Goal: Task Accomplishment & Management: Complete application form

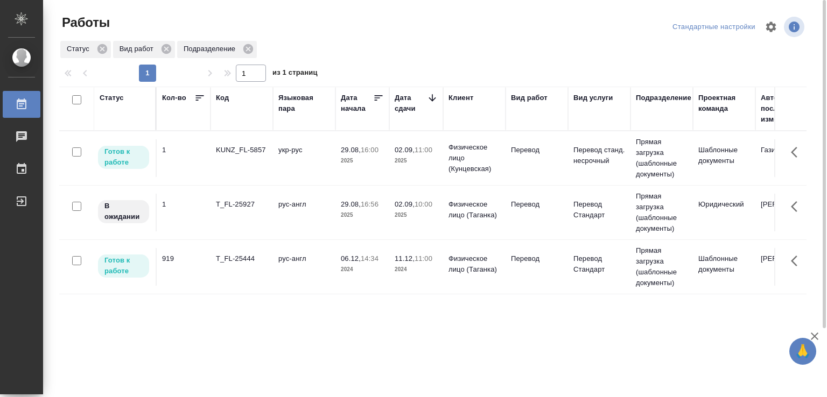
click at [299, 154] on td "укр-рус" at bounding box center [304, 158] width 62 height 38
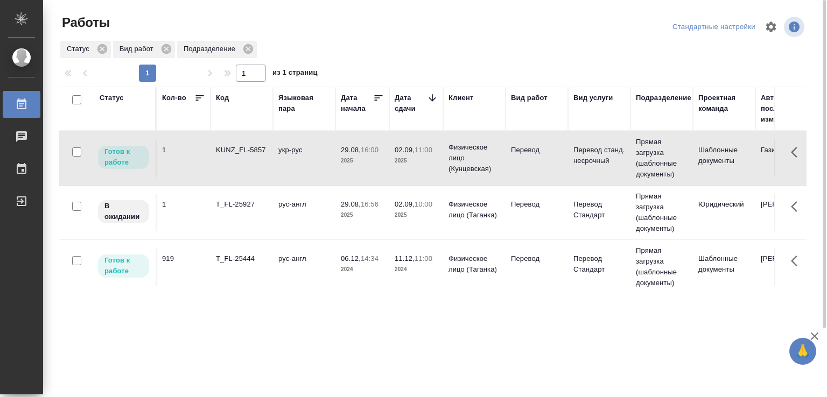
click at [299, 154] on td "укр-рус" at bounding box center [304, 158] width 62 height 38
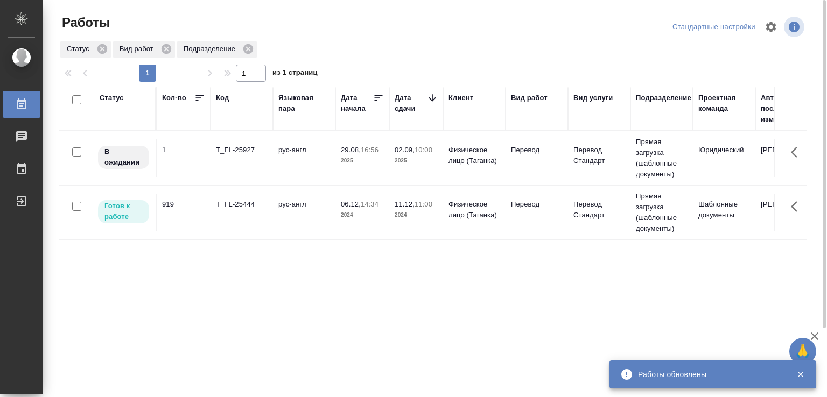
click at [271, 150] on td "T_FL-25927" at bounding box center [242, 158] width 62 height 38
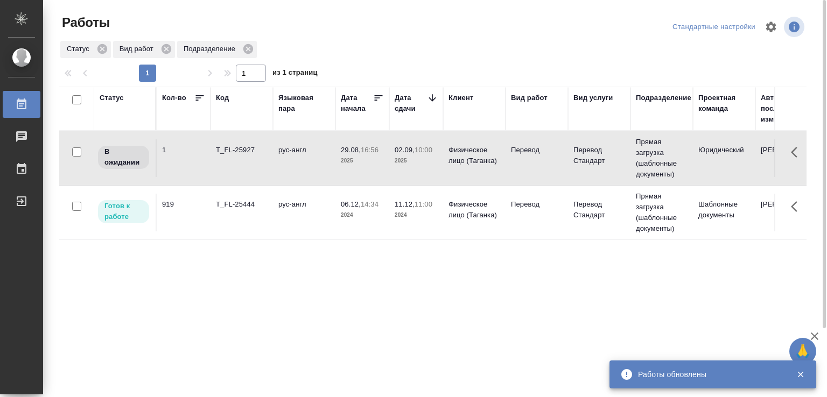
click at [284, 155] on td "рус-англ" at bounding box center [304, 158] width 62 height 38
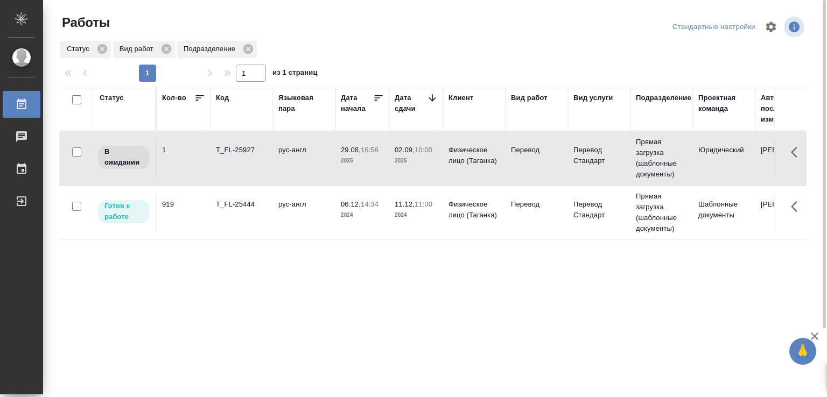
click at [284, 155] on td "рус-англ" at bounding box center [304, 158] width 62 height 38
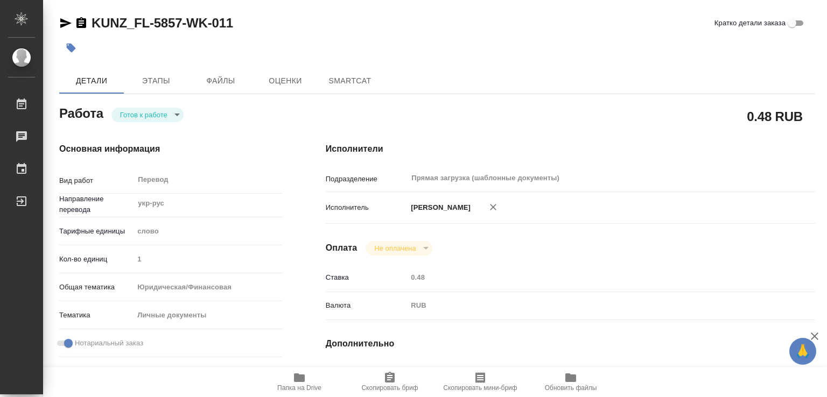
type textarea "x"
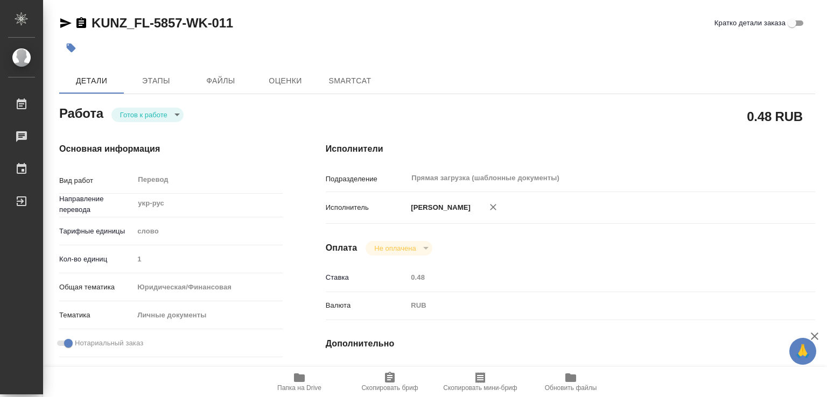
type textarea "x"
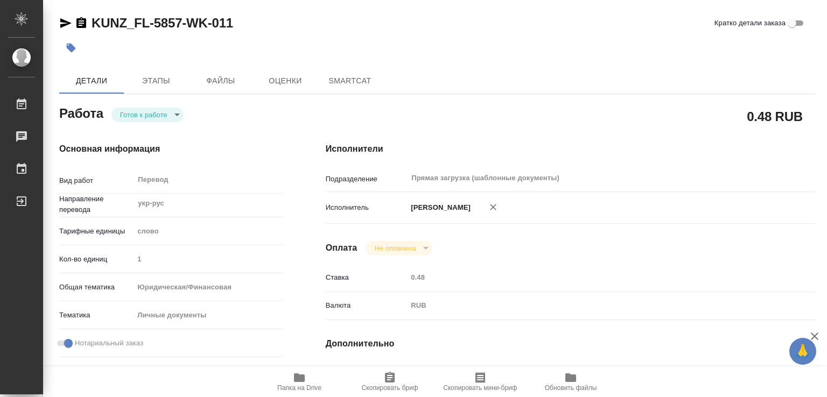
type textarea "x"
click at [150, 78] on span "Этапы" at bounding box center [156, 80] width 52 height 13
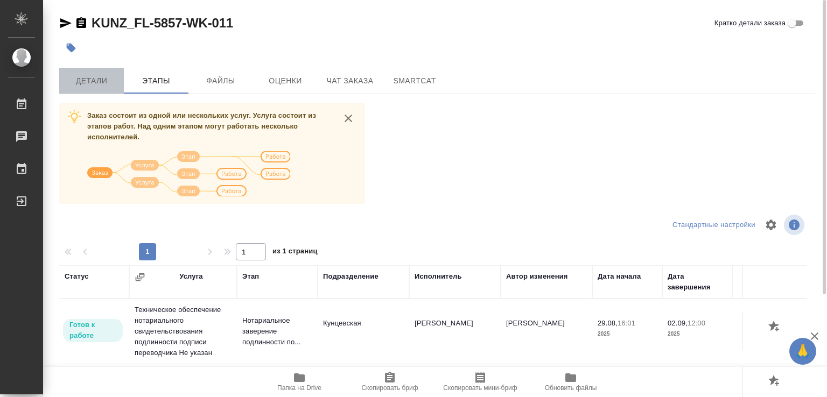
click at [97, 78] on span "Детали" at bounding box center [92, 80] width 52 height 13
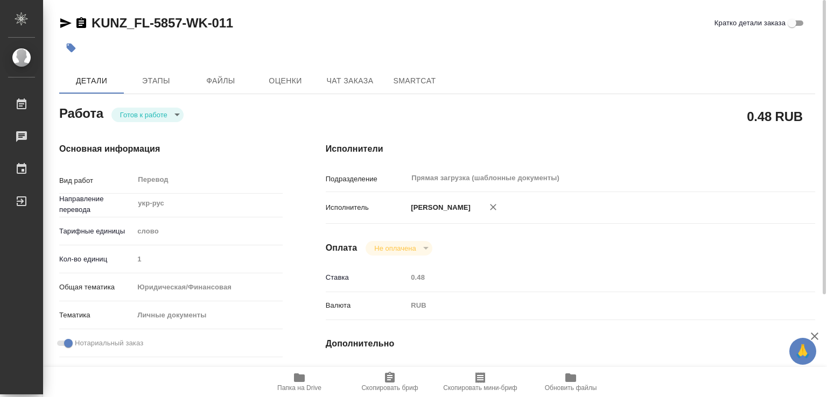
type textarea "x"
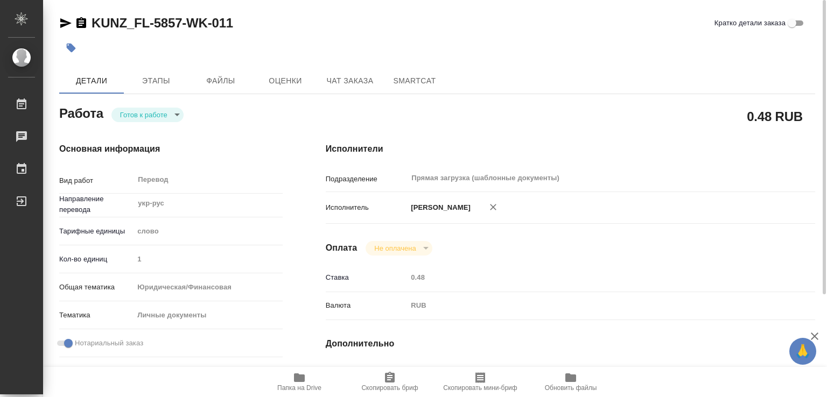
type textarea "x"
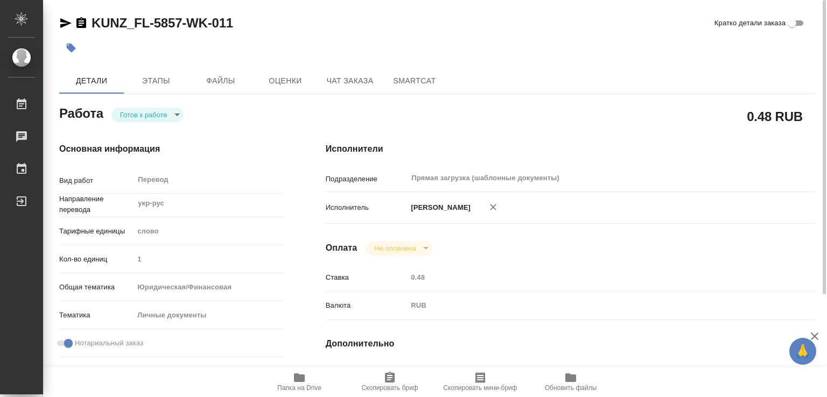
type textarea "x"
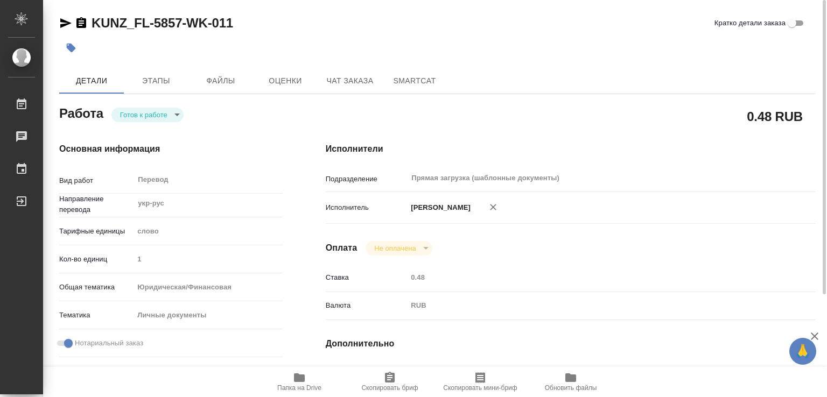
click at [70, 48] on icon "button" at bounding box center [71, 48] width 9 height 9
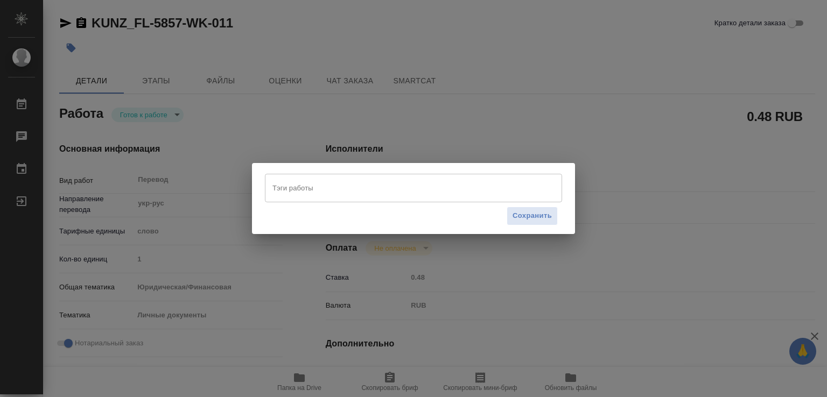
click at [302, 190] on input "Тэги работы" at bounding box center [403, 188] width 267 height 18
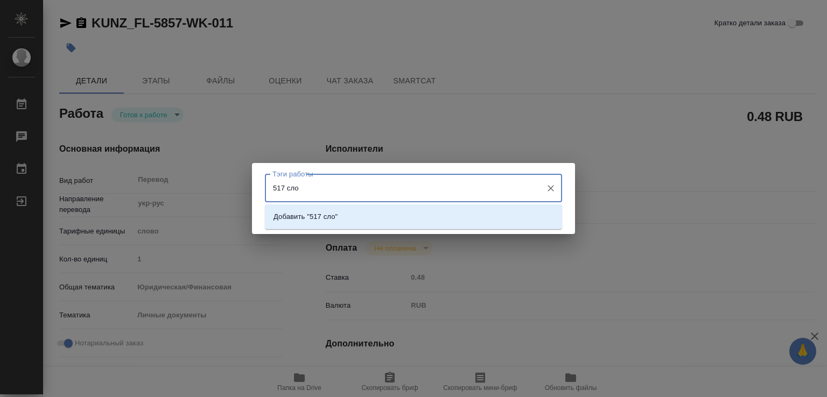
type input "517 слов"
click at [327, 211] on li "Добавить "517 слов"" at bounding box center [413, 216] width 297 height 19
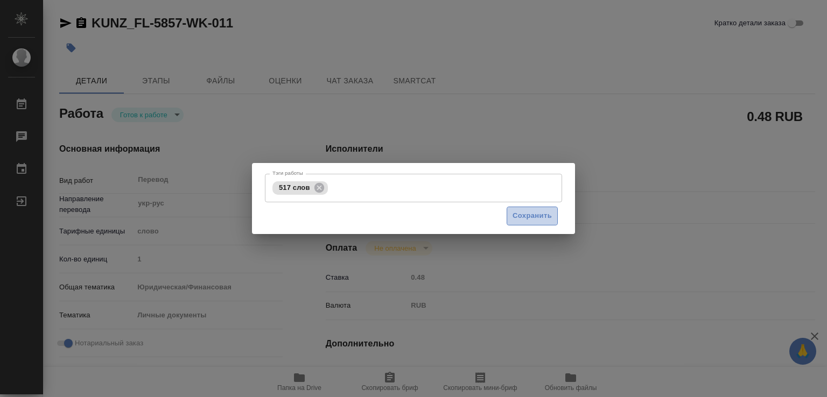
click at [523, 215] on span "Сохранить" at bounding box center [532, 216] width 39 height 12
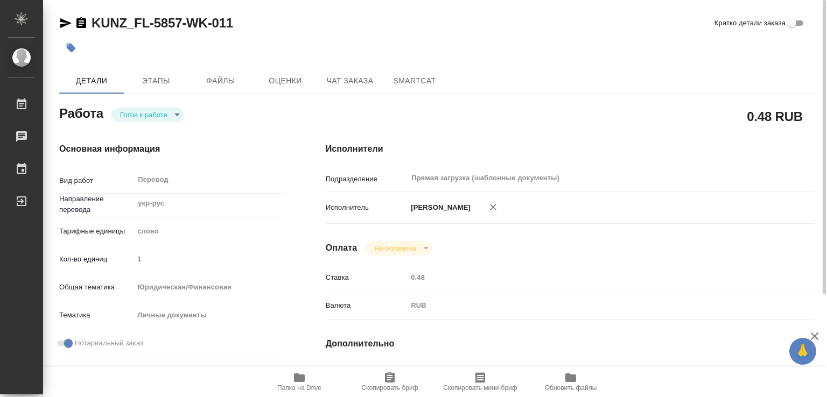
type input "readyForWork"
type textarea "Перевод"
type textarea "x"
type input "укр-рус"
type input "5a8b1489cc6b4906c91bfd90"
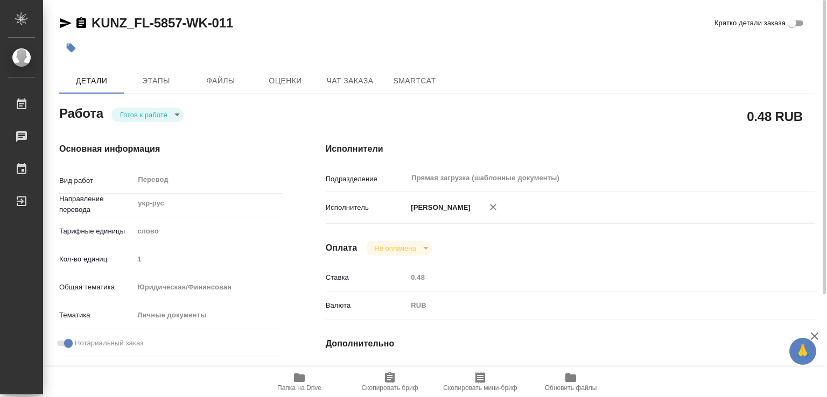
type input "1"
type input "yr-fn"
type input "5a8b8b956a9677013d343cfe"
checkbox input "true"
type input "29.08.2025 16:00"
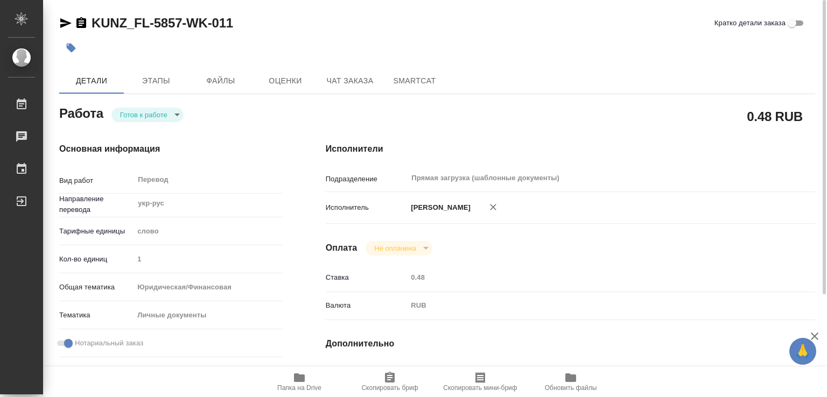
type input "02.09.2025 11:00"
type input "02.09.2025 12:00"
type input "Прямая загрузка (шаблонные документы)"
type input "notPayed"
type input "0.48"
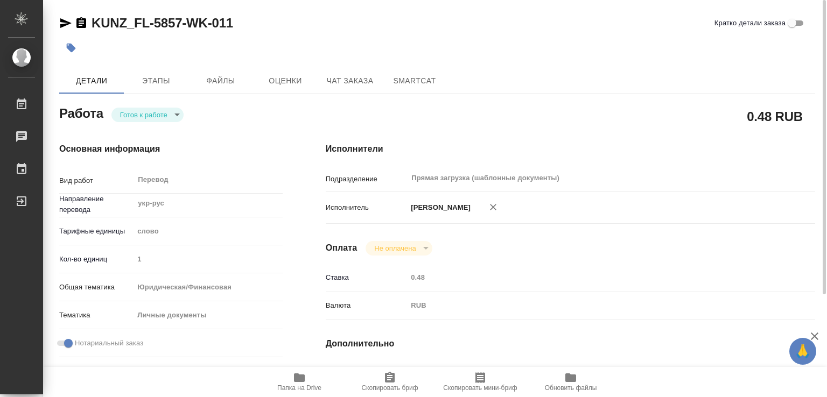
type input "RUB"
type input "Газизов Ринат"
type textarea "x"
type textarea "/Clients/FL_KUNZ/Orders/KUNZ_FL-5857/Translated/KUNZ_FL-5857-WK-011"
type textarea "x"
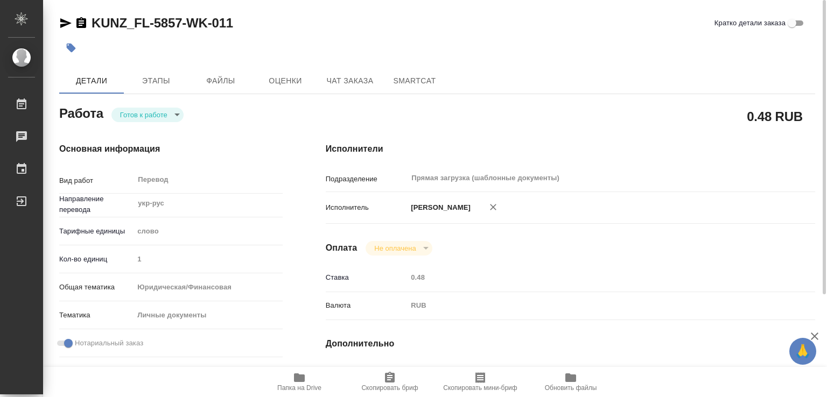
type input "KUNZ_FL-5857"
type input "Перевод станд. несрочный"
type input "Постредактура машинного перевода, Редактура, Корректура, Перевод, Приёмка по ка…"
type input "Веселова Юлия"
type input "/Clients/FL_KUNZ/Orders/KUNZ_FL-5857"
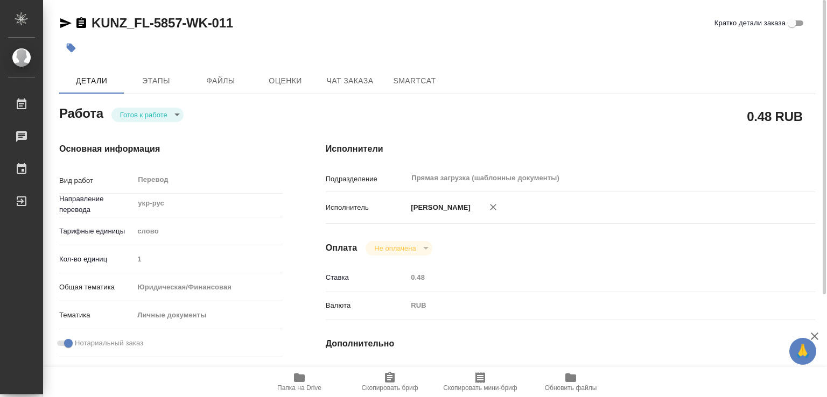
type textarea "x"
type textarea "под нот, укр-рус 1. диплом кор. 2. диплом прил (только одна сторона) 3. трудова…"
type textarea "x"
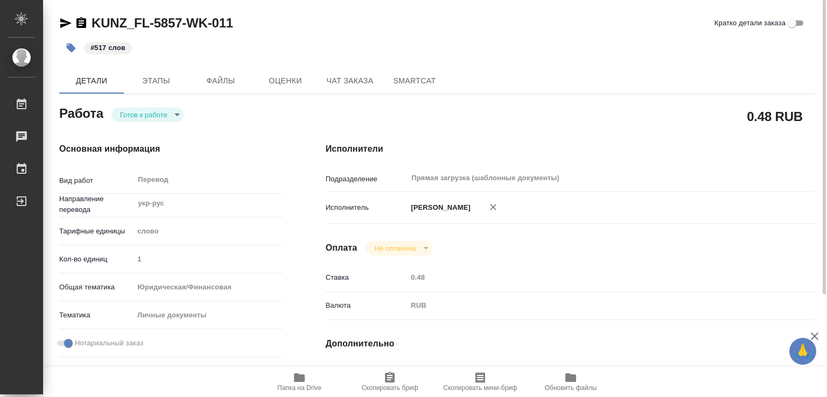
type textarea "x"
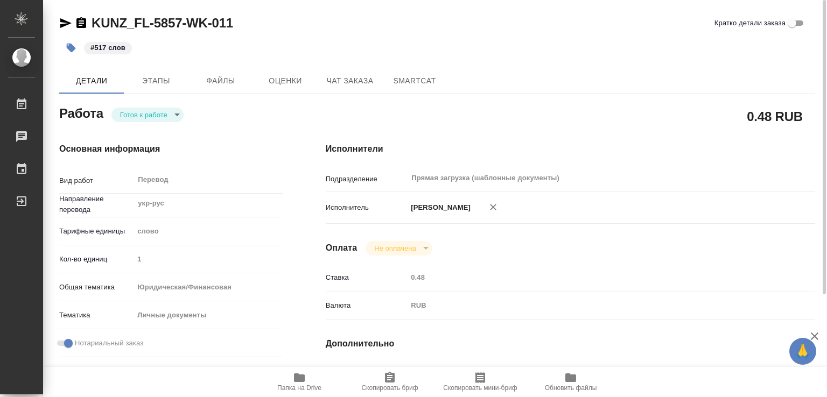
type textarea "x"
click at [295, 380] on icon "button" at bounding box center [299, 378] width 11 height 9
type textarea "x"
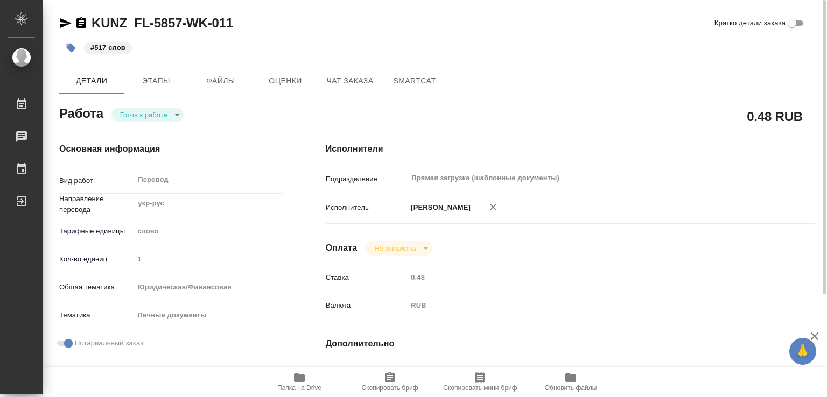
type textarea "x"
click at [160, 109] on body "🙏 .cls-1 fill:#fff; AWATERA Marchenko Daria Работы 0 Чаты График Выйти KUNZ_FL-…" at bounding box center [413, 198] width 827 height 397
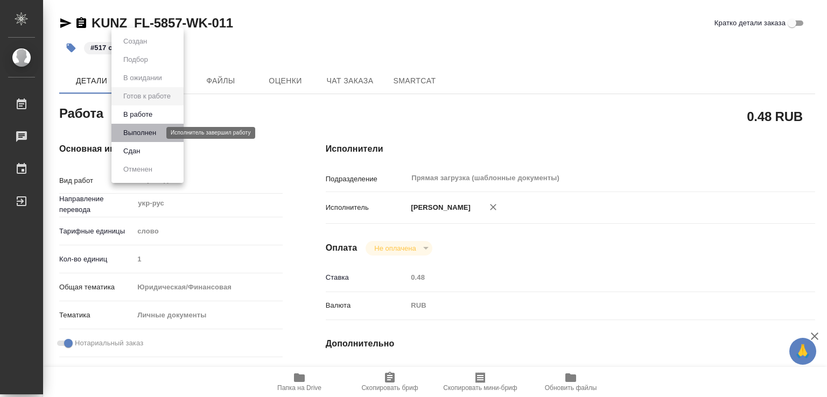
click at [151, 138] on button "Выполнен" at bounding box center [139, 133] width 39 height 12
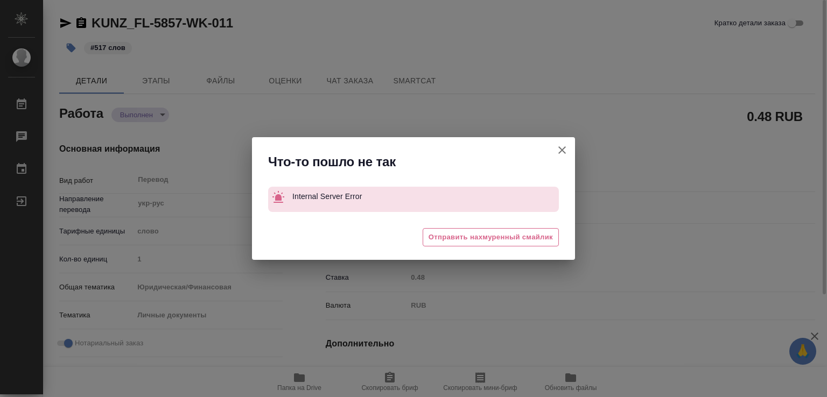
type textarea "x"
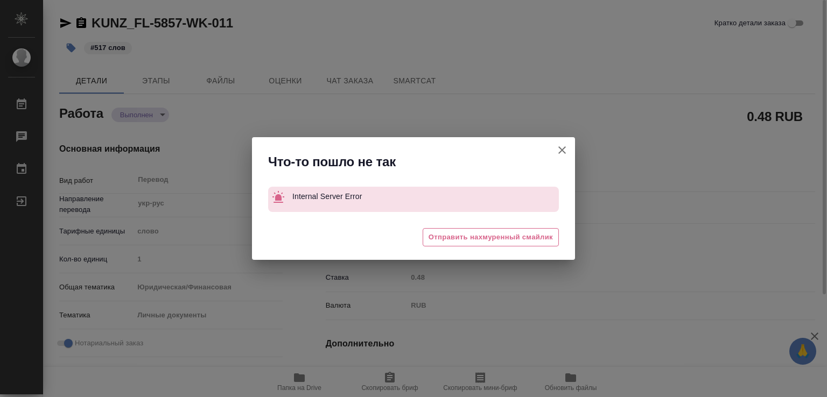
type textarea "x"
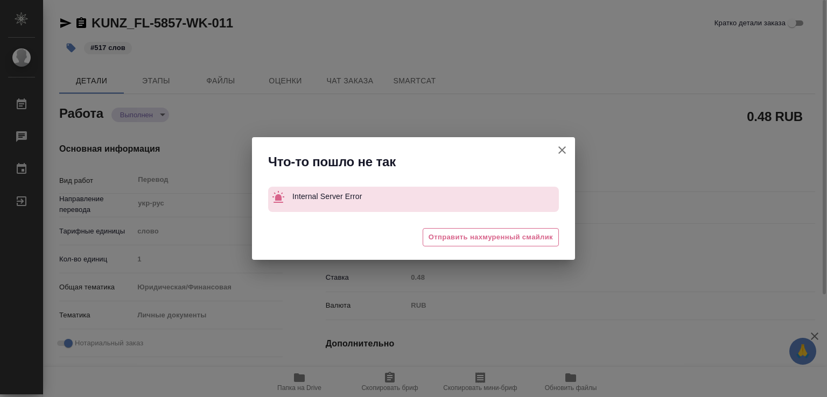
click at [567, 149] on icon "button" at bounding box center [562, 150] width 13 height 13
type textarea "x"
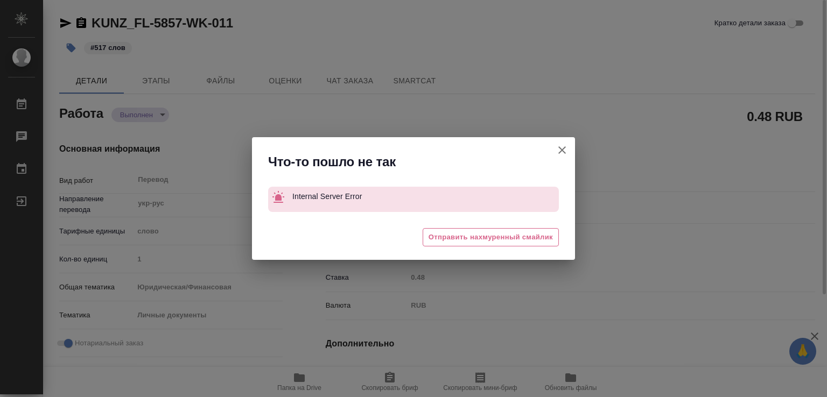
type textarea "x"
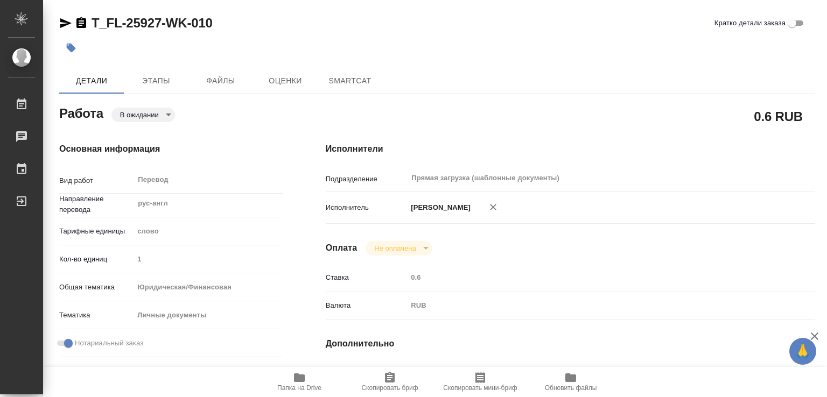
type textarea "x"
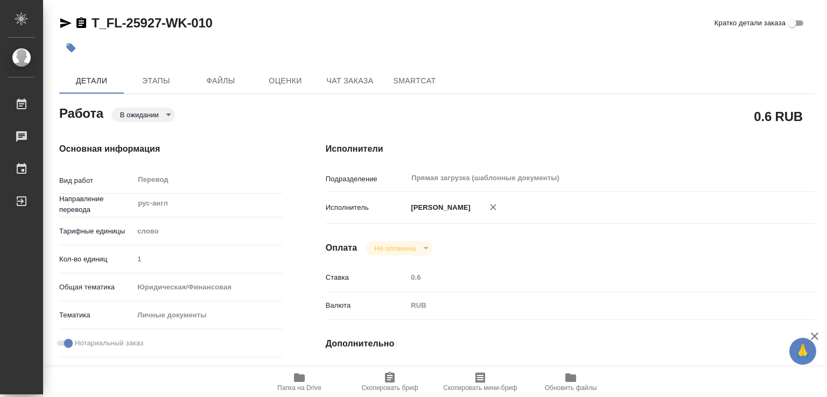
type textarea "x"
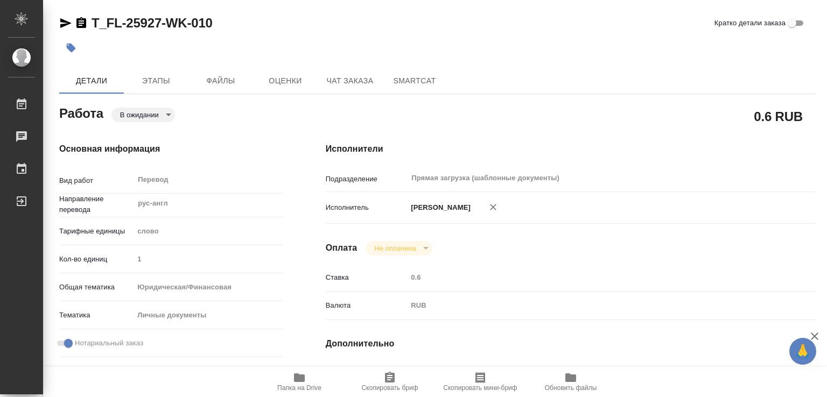
type textarea "x"
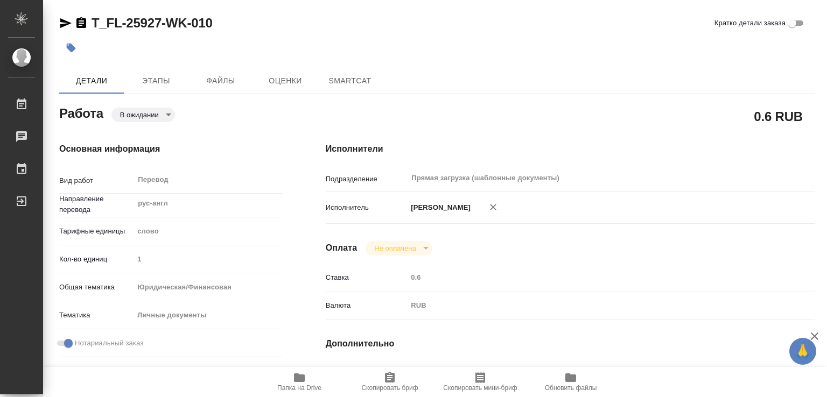
type textarea "x"
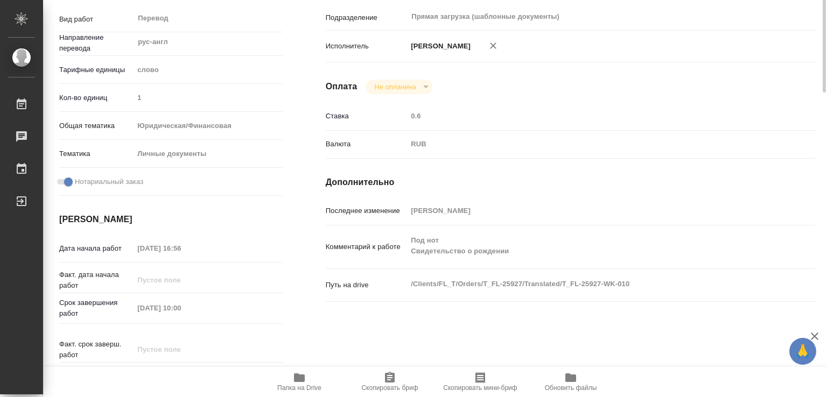
type textarea "x"
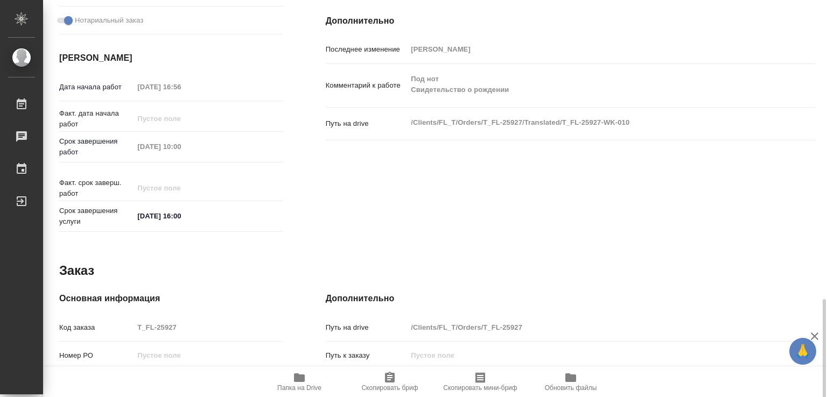
scroll to position [495, 0]
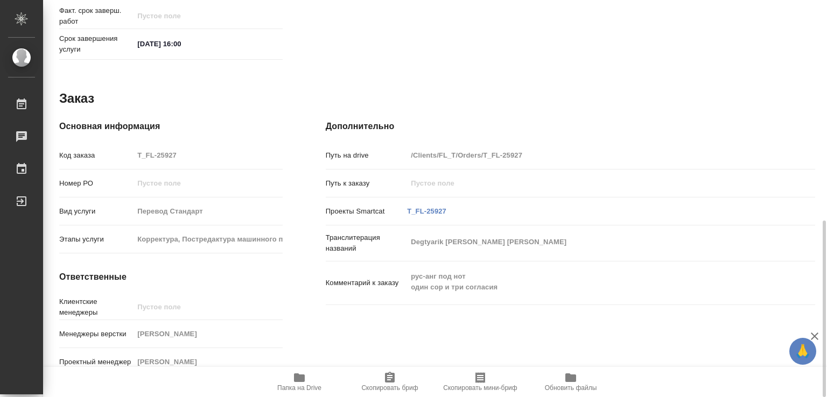
type textarea "x"
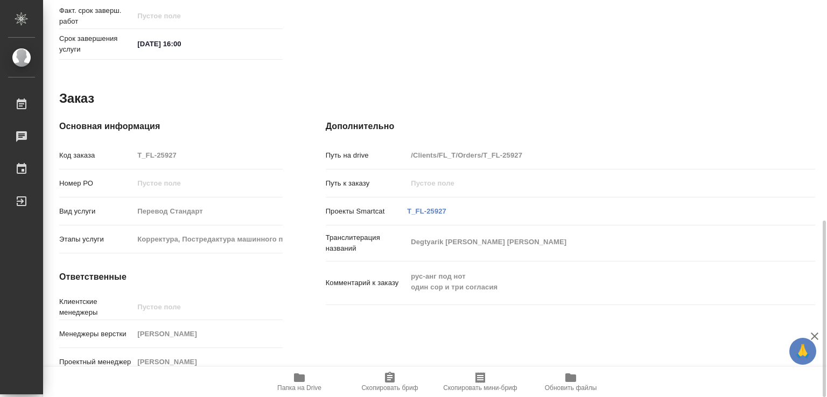
type textarea "x"
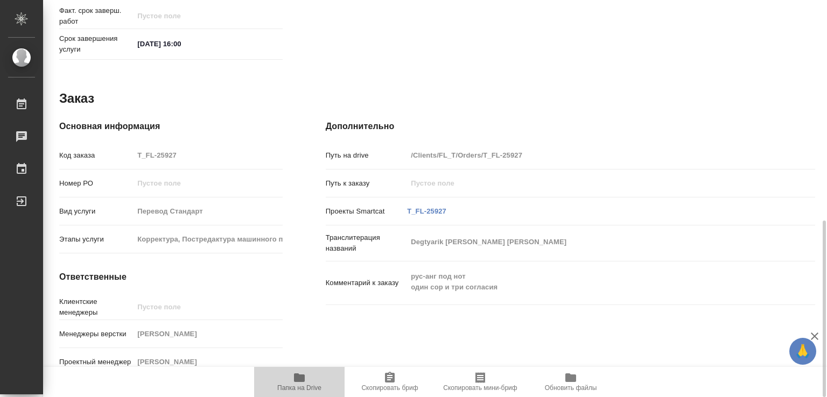
click at [304, 380] on icon "button" at bounding box center [299, 378] width 11 height 9
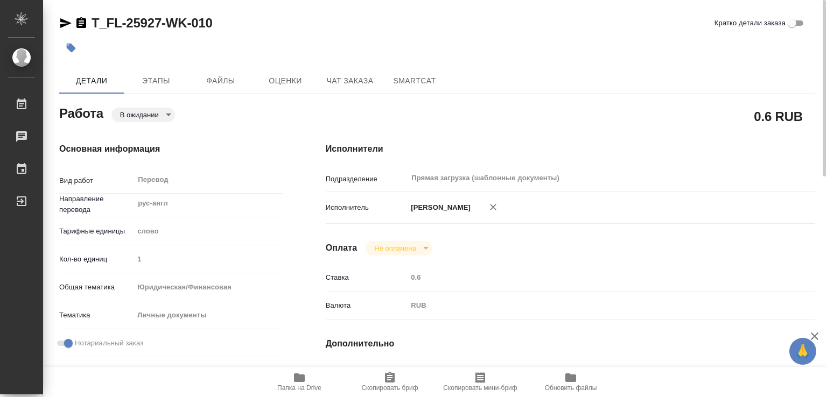
scroll to position [0, 0]
click at [163, 81] on span "Этапы" at bounding box center [156, 80] width 52 height 13
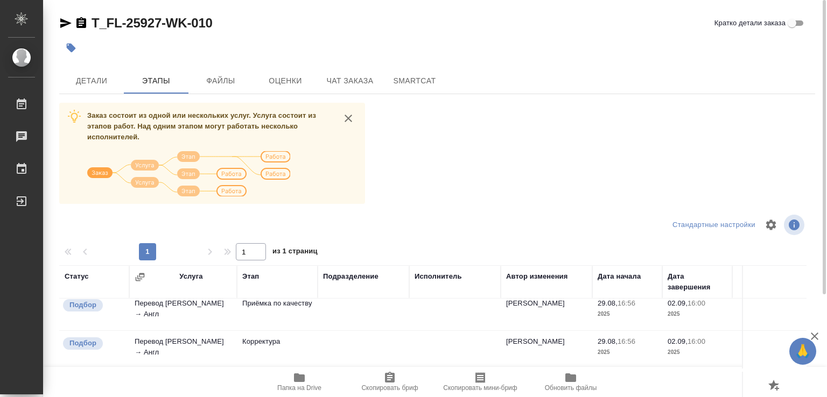
scroll to position [468, 0]
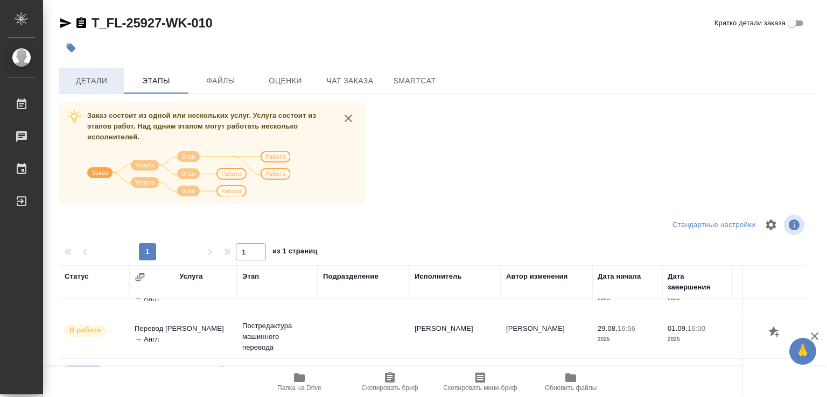
click at [86, 82] on span "Детали" at bounding box center [92, 80] width 52 height 13
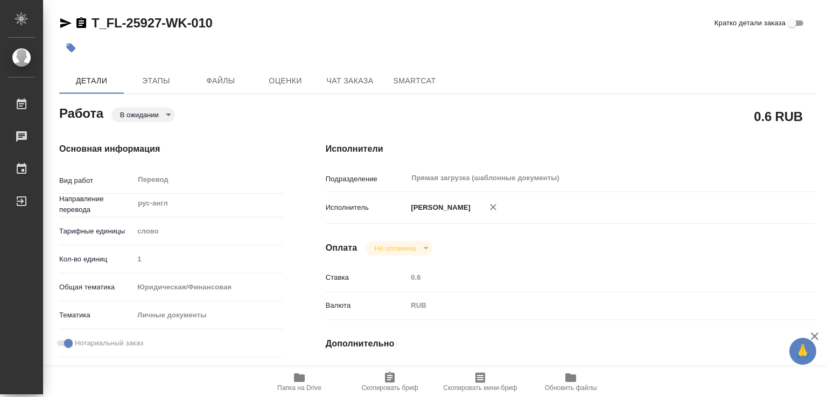
type textarea "x"
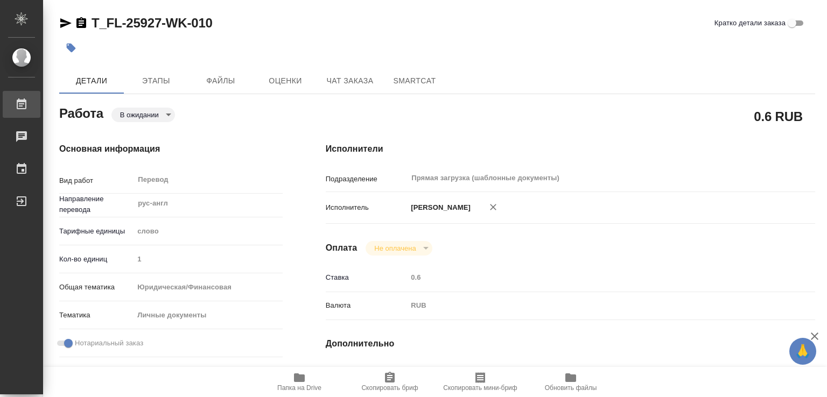
type textarea "x"
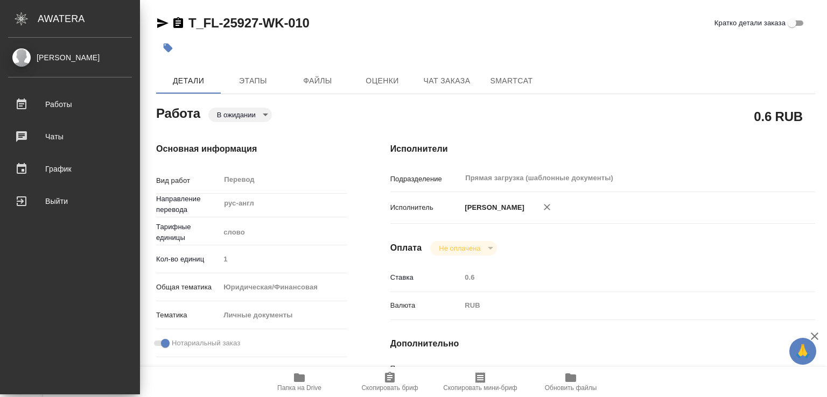
type textarea "x"
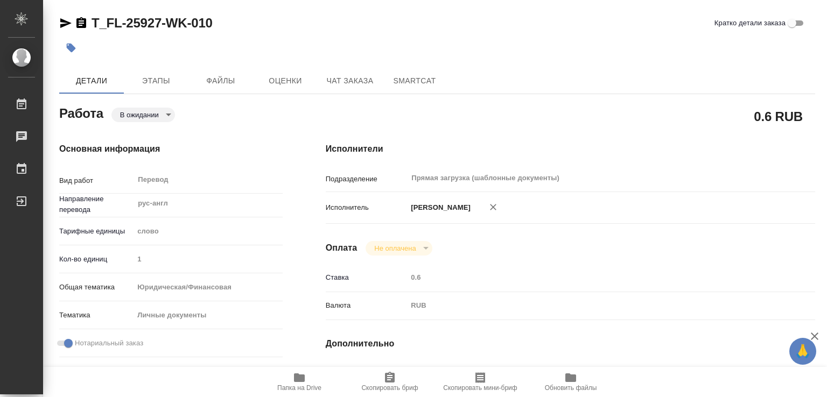
click at [68, 46] on icon "button" at bounding box center [71, 48] width 9 height 9
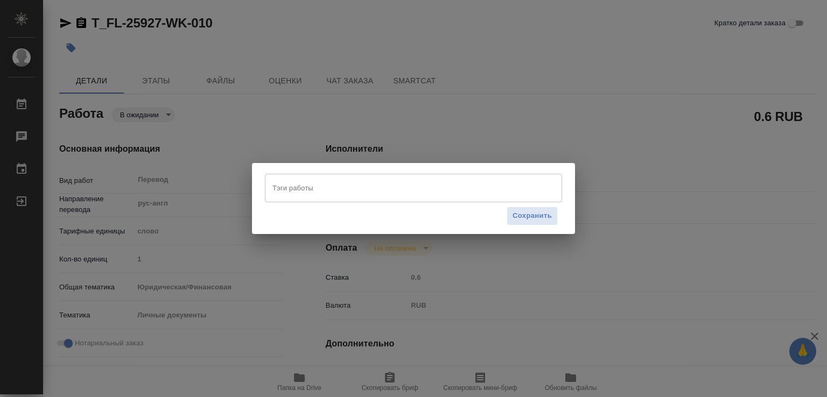
click at [135, 39] on div "Тэги работы Тэги работы Сохранить" at bounding box center [413, 198] width 827 height 397
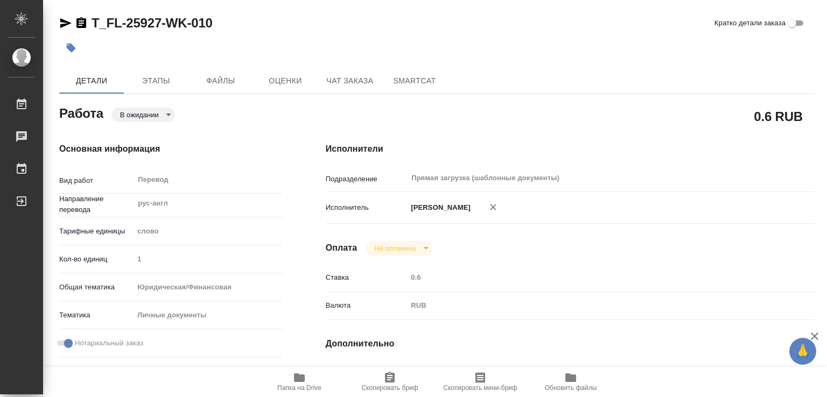
click at [80, 48] on button "button" at bounding box center [71, 48] width 24 height 24
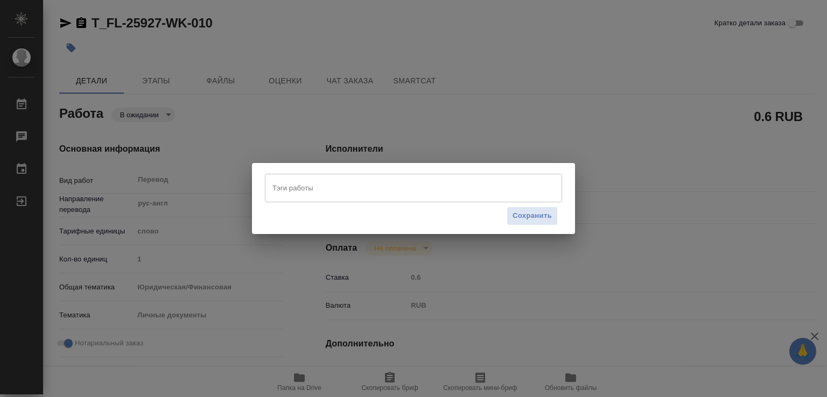
click at [348, 195] on input "Тэги работы" at bounding box center [403, 188] width 267 height 18
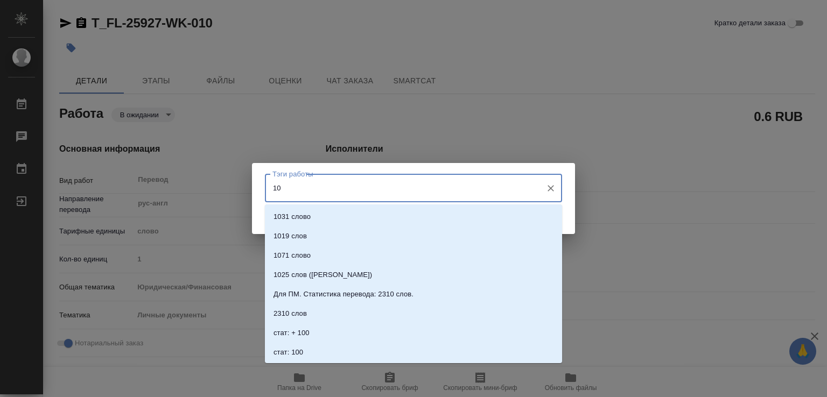
type input "100"
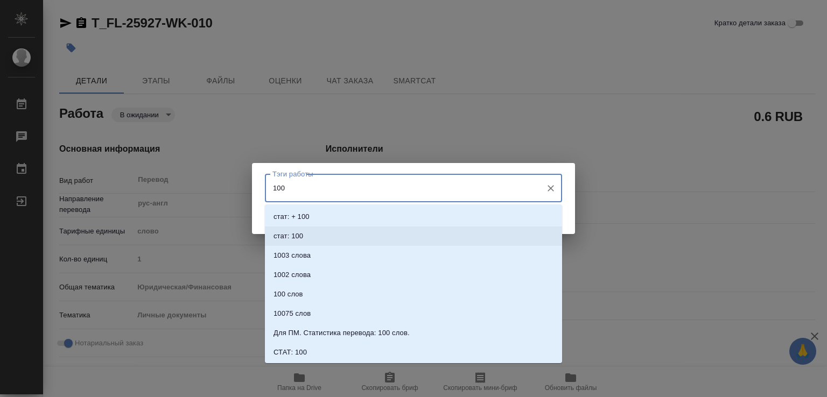
click at [318, 236] on li "стат: 100" at bounding box center [413, 236] width 297 height 19
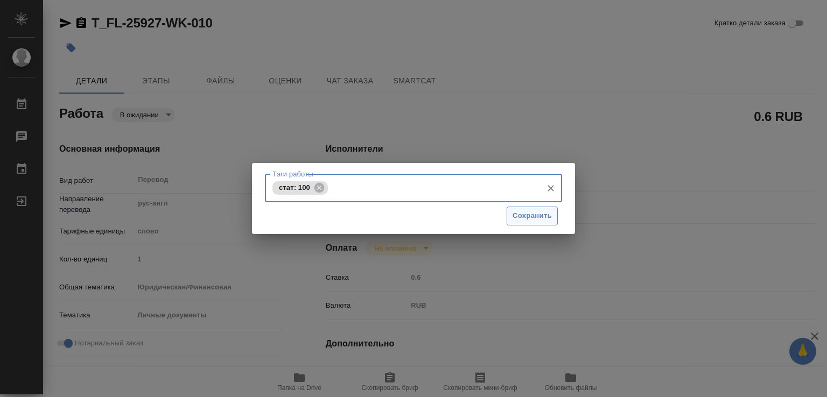
click at [535, 216] on span "Сохранить" at bounding box center [532, 216] width 39 height 12
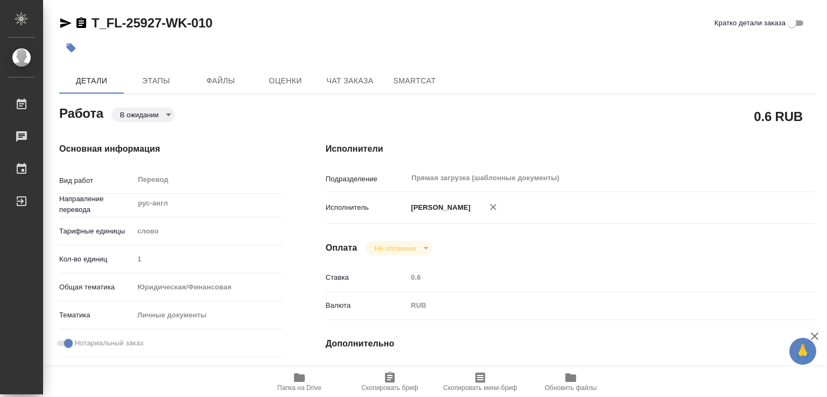
type input "pending"
type textarea "Перевод"
type textarea "x"
type input "рус-англ"
type input "5a8b1489cc6b4906c91bfd90"
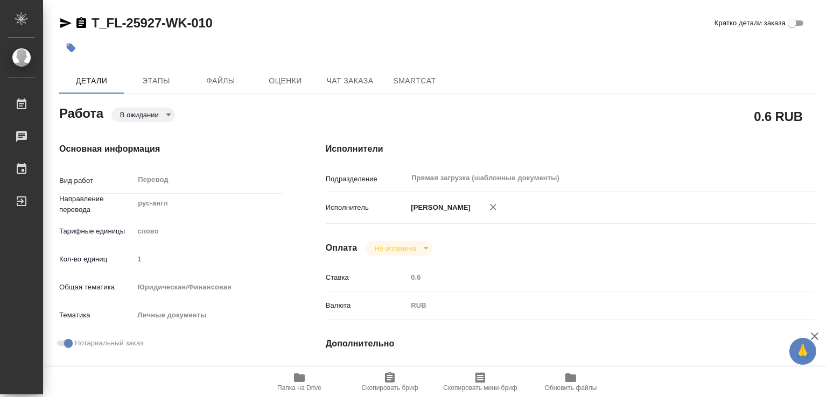
type input "1"
type input "yr-fn"
type input "5a8b8b956a9677013d343cfe"
checkbox input "true"
type input "29.08.2025 16:56"
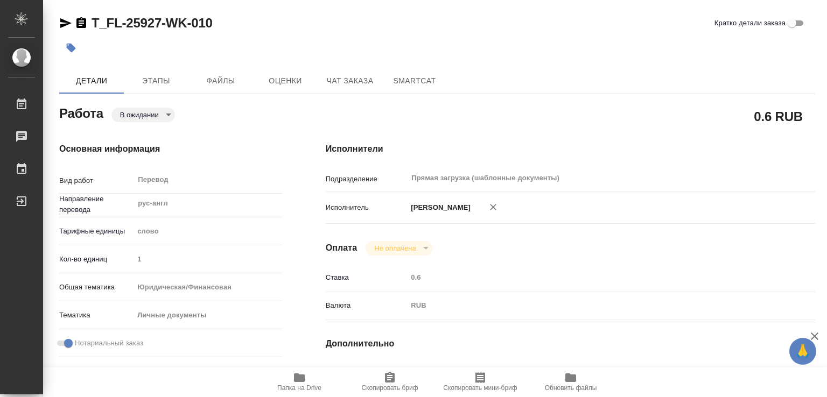
type input "02.09.2025 10:00"
type input "02.09.2025 16:00"
type input "Прямая загрузка (шаблонные документы)"
type input "notPayed"
type input "0.6"
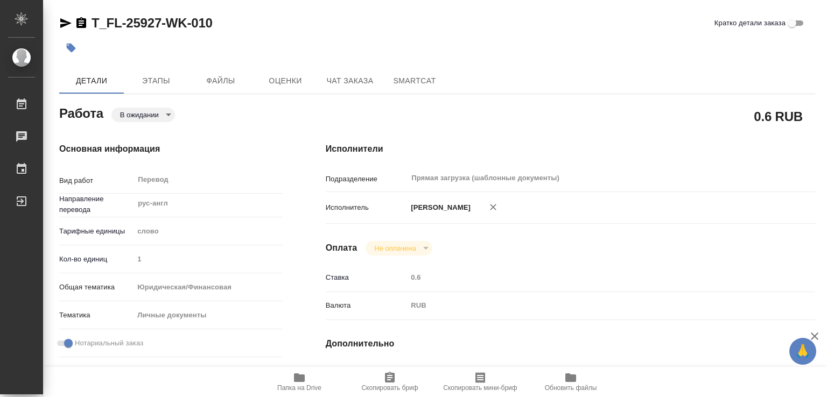
type input "RUB"
type input "Марченко Дарья"
type textarea "Под нот Свидетельство о рождении"
type textarea "x"
type textarea "/Clients/FL_T/Orders/T_FL-25927/Translated/T_FL-25927-WK-010"
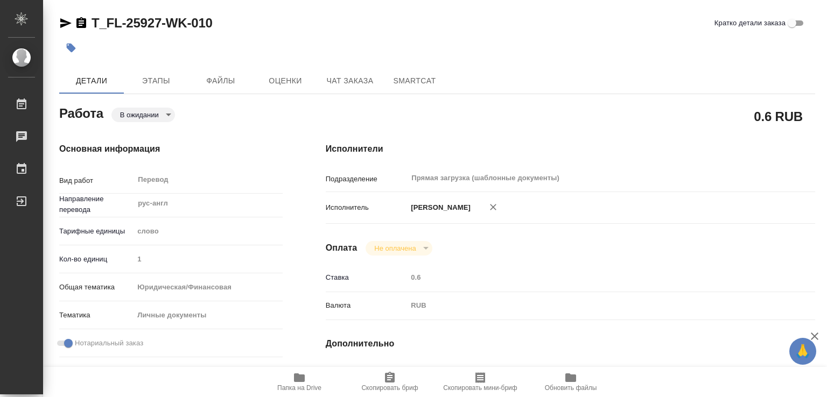
type textarea "x"
type input "T_FL-25927"
type input "Перевод Стандарт"
type input "Корректура, Постредактура машинного перевода, Приёмка по качеству, Редактура, П…"
type input "Петрова Валерия"
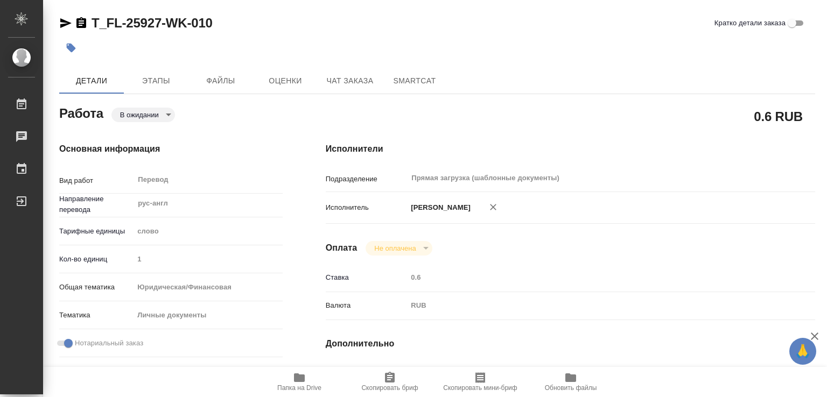
type input "/Clients/FL_T/Orders/T_FL-25927"
type textarea "Degtyarik Nataliia Stepanova Aleksandra Stepanov Sergei"
type textarea "x"
type textarea "рус-анг под нот один сор и три согласия"
type textarea "x"
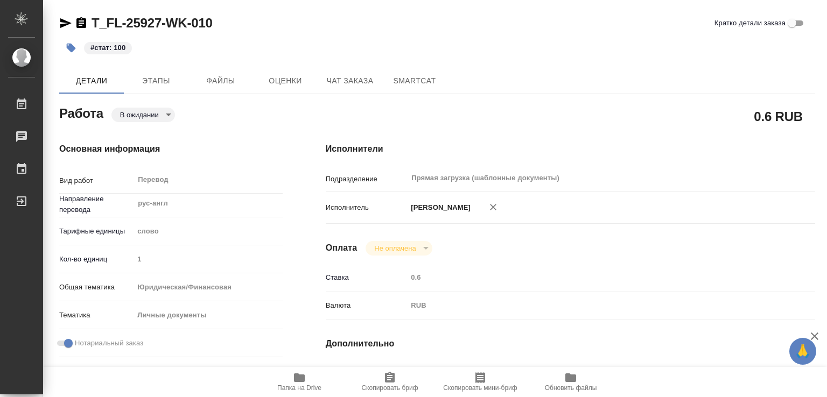
type textarea "x"
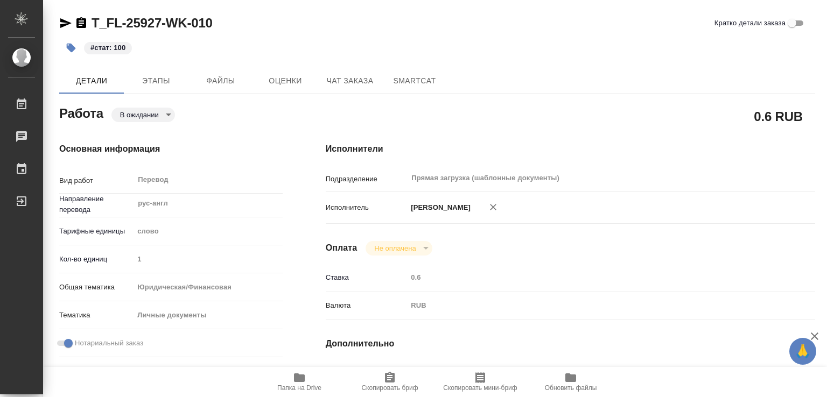
type textarea "x"
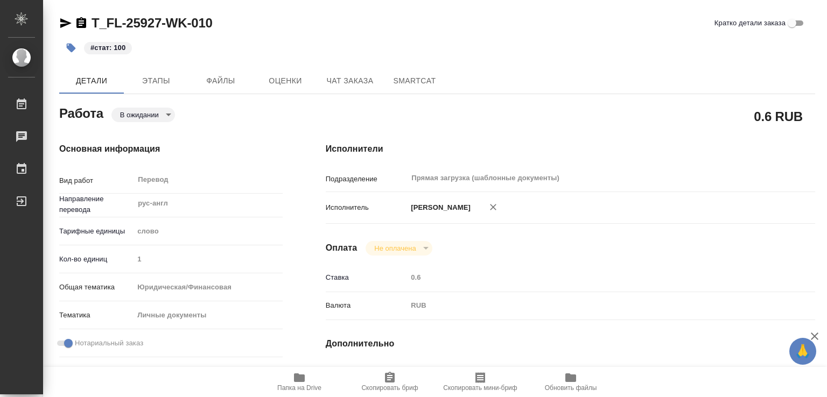
type textarea "x"
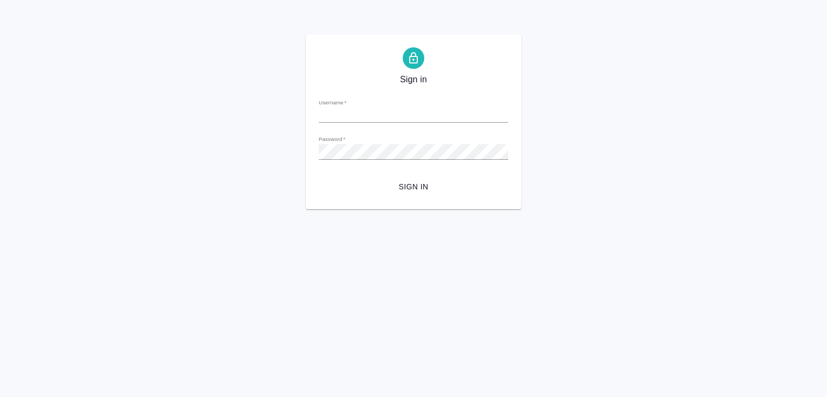
type input "[PERSON_NAME][EMAIL_ADDRESS][DOMAIN_NAME]"
click at [422, 188] on span "Sign in" at bounding box center [413, 186] width 172 height 13
